Goal: Information Seeking & Learning: Understand process/instructions

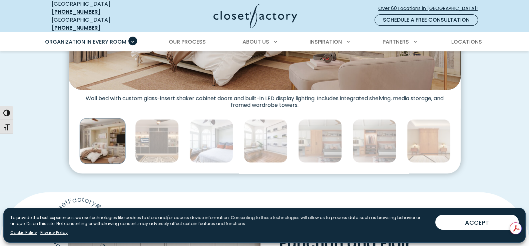
scroll to position [367, 0]
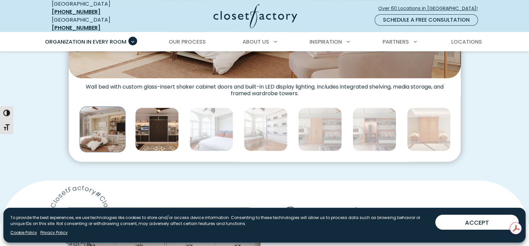
click at [162, 125] on img "Thumbnail Gallery" at bounding box center [157, 130] width 44 height 44
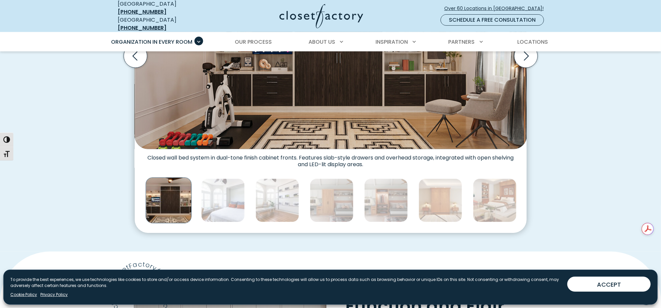
scroll to position [283, 0]
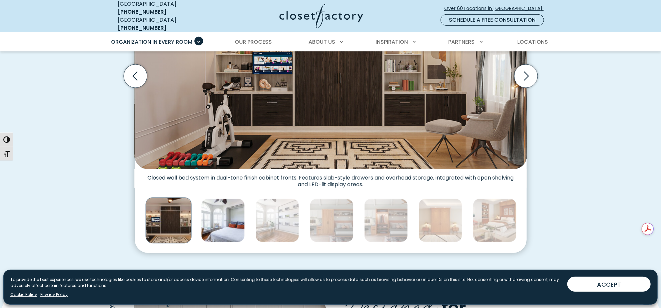
click at [234, 215] on img "Thumbnail Gallery" at bounding box center [223, 220] width 44 height 44
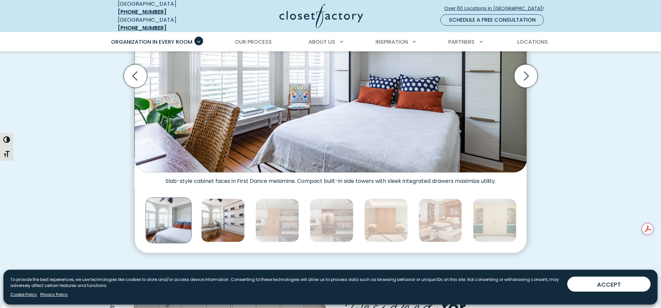
click at [223, 214] on img "Thumbnail Gallery" at bounding box center [223, 220] width 44 height 44
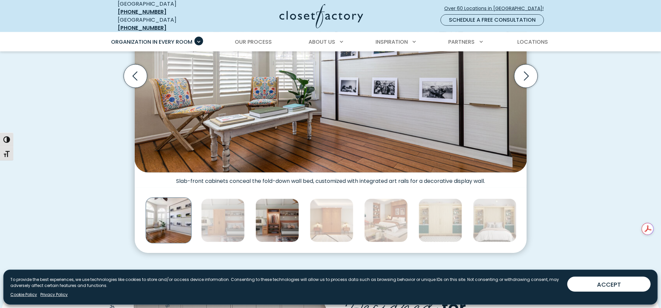
click at [280, 216] on img "Thumbnail Gallery" at bounding box center [277, 220] width 44 height 44
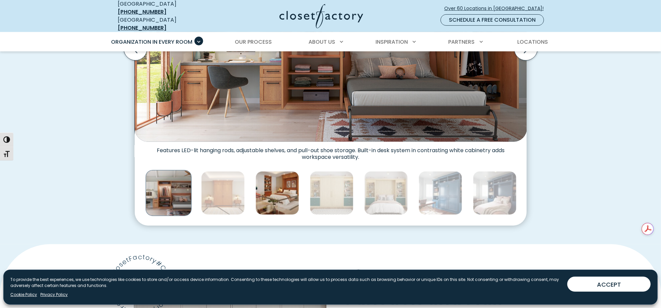
scroll to position [325, 0]
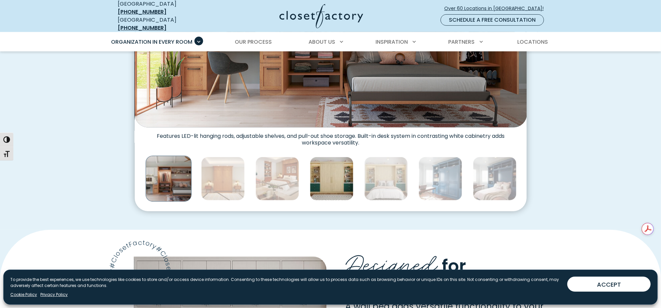
click at [335, 174] on img "Thumbnail Gallery" at bounding box center [332, 179] width 44 height 44
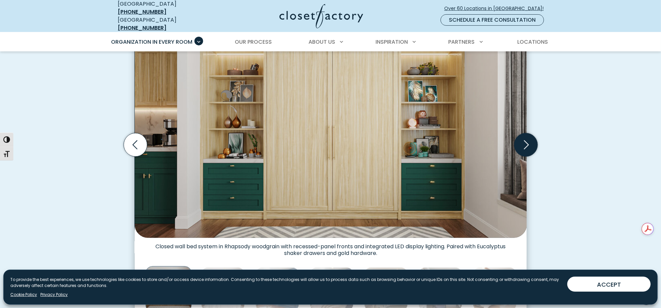
scroll to position [200, 0]
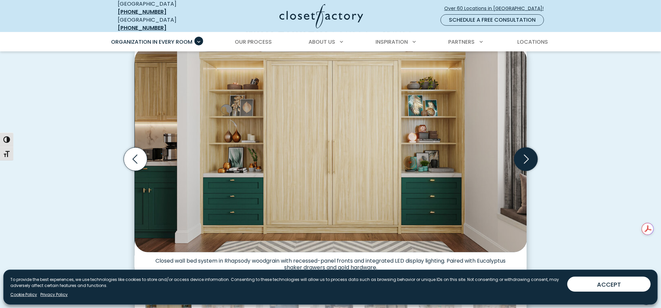
click at [527, 152] on icon "Next slide" at bounding box center [525, 158] width 23 height 23
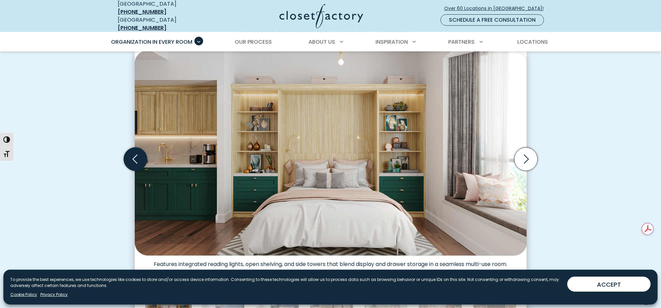
click at [138, 152] on icon "Previous slide" at bounding box center [134, 158] width 23 height 23
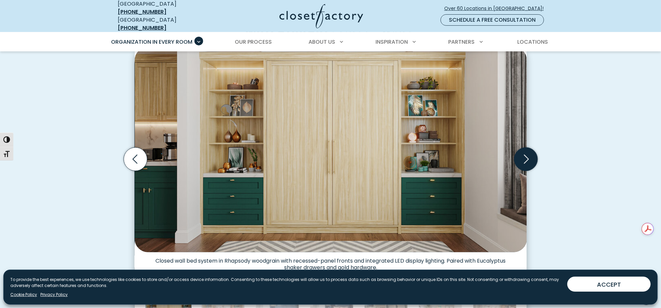
click at [527, 154] on icon "Next slide" at bounding box center [526, 158] width 5 height 9
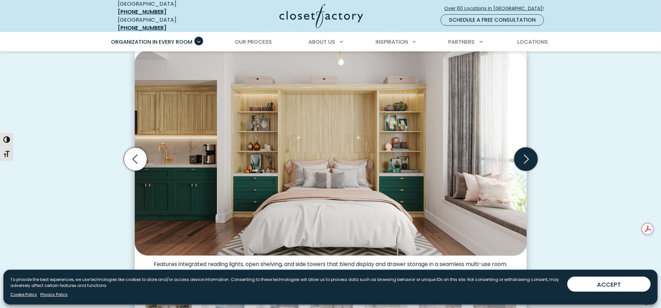
click at [527, 154] on icon "Next slide" at bounding box center [526, 158] width 5 height 9
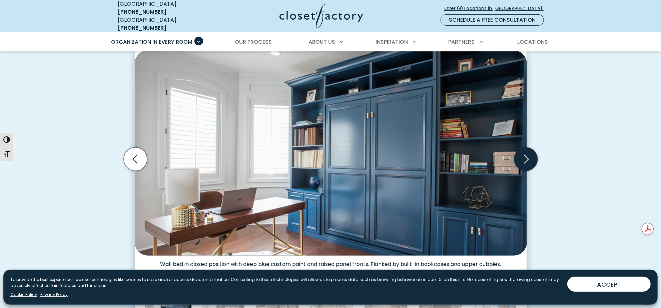
click at [527, 154] on icon "Next slide" at bounding box center [526, 158] width 5 height 9
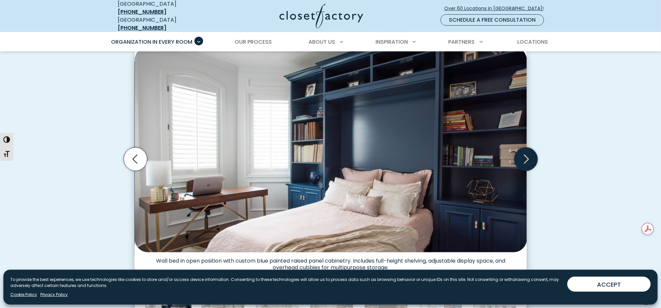
click at [527, 154] on icon "Next slide" at bounding box center [526, 158] width 5 height 9
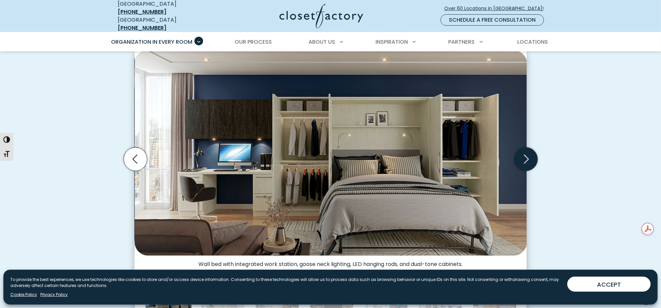
click at [527, 154] on icon "Next slide" at bounding box center [526, 158] width 5 height 9
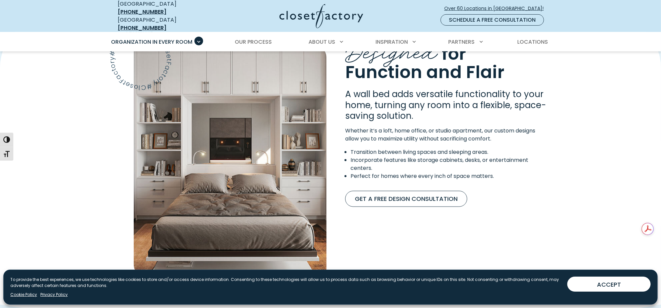
scroll to position [575, 0]
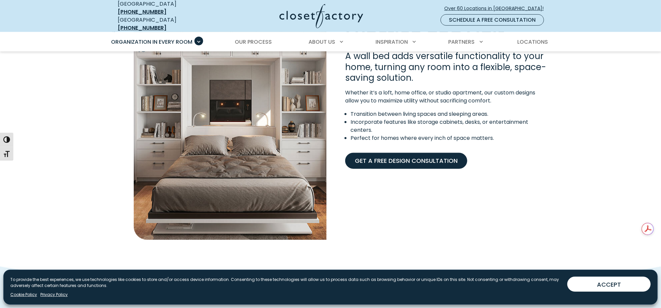
click at [404, 155] on link "Get A Free Design Consultation" at bounding box center [406, 161] width 122 height 16
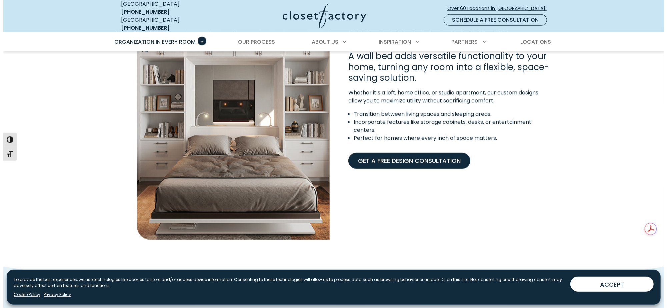
scroll to position [575, 0]
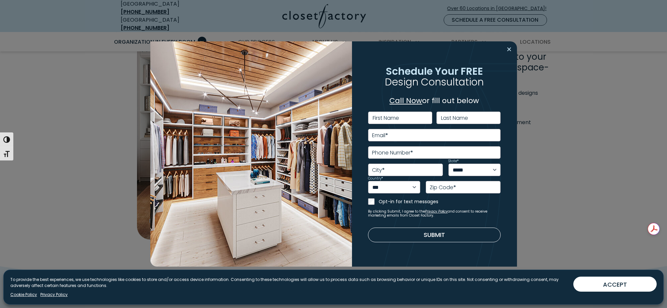
click at [510, 48] on button "Close modal" at bounding box center [510, 49] width 10 height 11
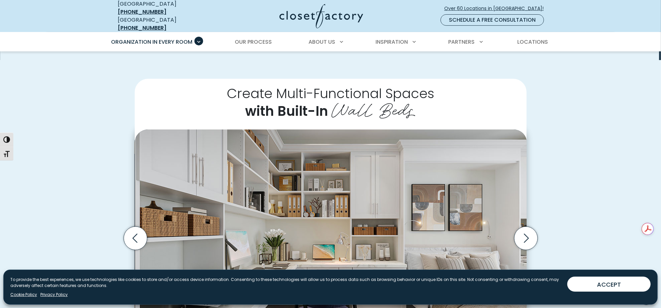
scroll to position [0, 0]
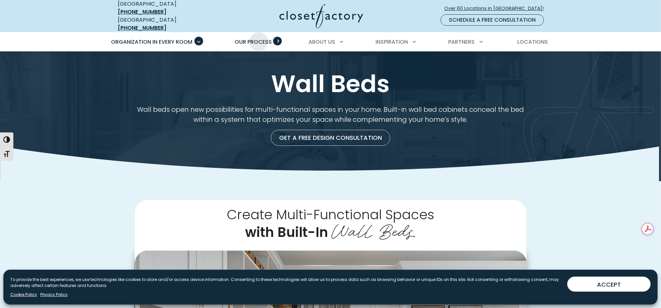
click at [259, 38] on span "Our Process" at bounding box center [253, 42] width 37 height 8
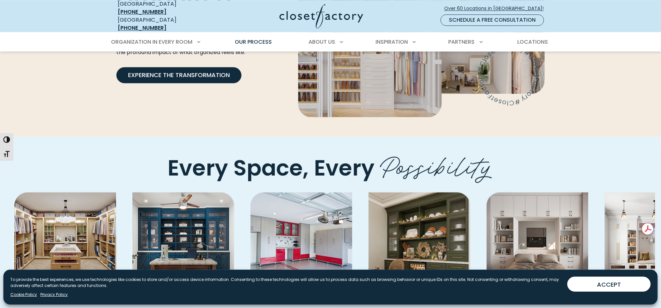
scroll to position [1375, 0]
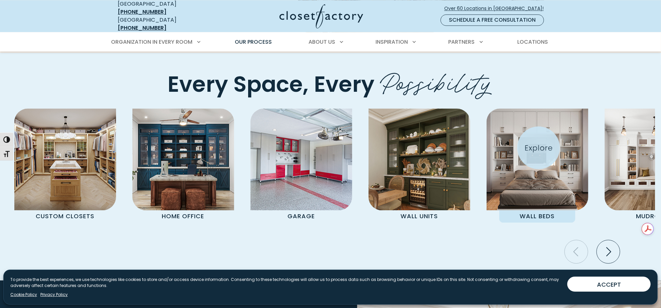
click at [538, 148] on img "Pages Gallery" at bounding box center [537, 159] width 102 height 102
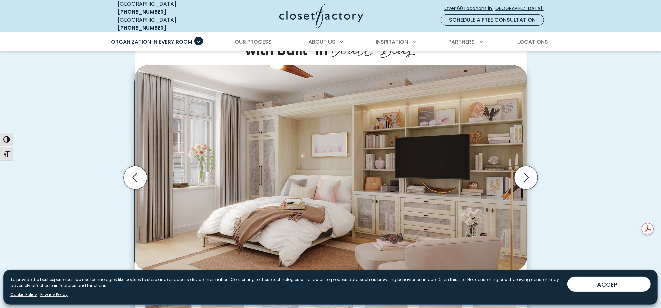
scroll to position [166, 0]
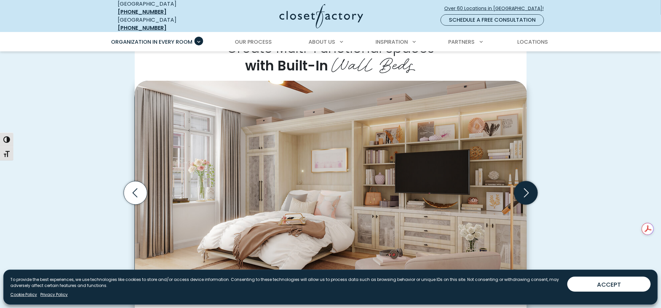
click at [528, 185] on icon "Next slide" at bounding box center [525, 192] width 23 height 23
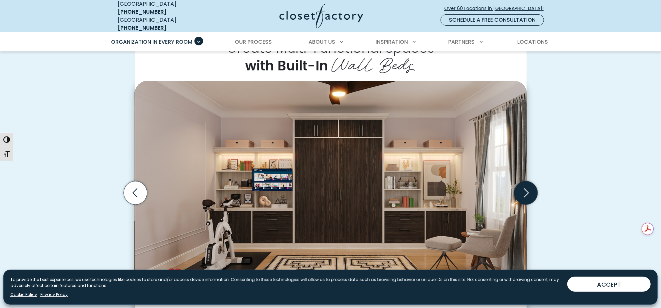
click at [528, 185] on icon "Next slide" at bounding box center [525, 192] width 23 height 23
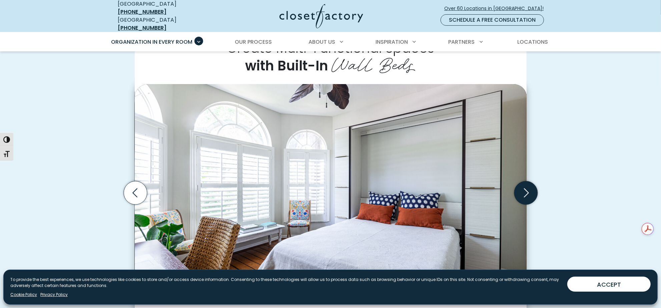
click at [528, 185] on icon "Next slide" at bounding box center [525, 192] width 23 height 23
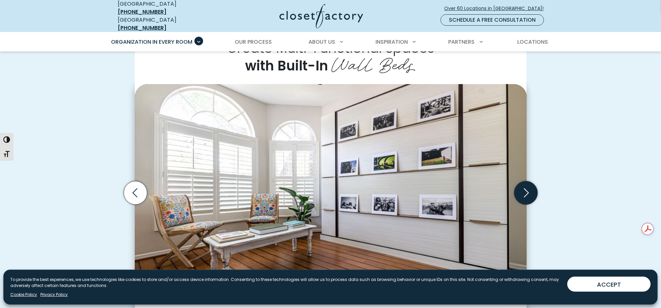
click at [528, 185] on icon "Next slide" at bounding box center [525, 192] width 23 height 23
